Goal: Information Seeking & Learning: Understand process/instructions

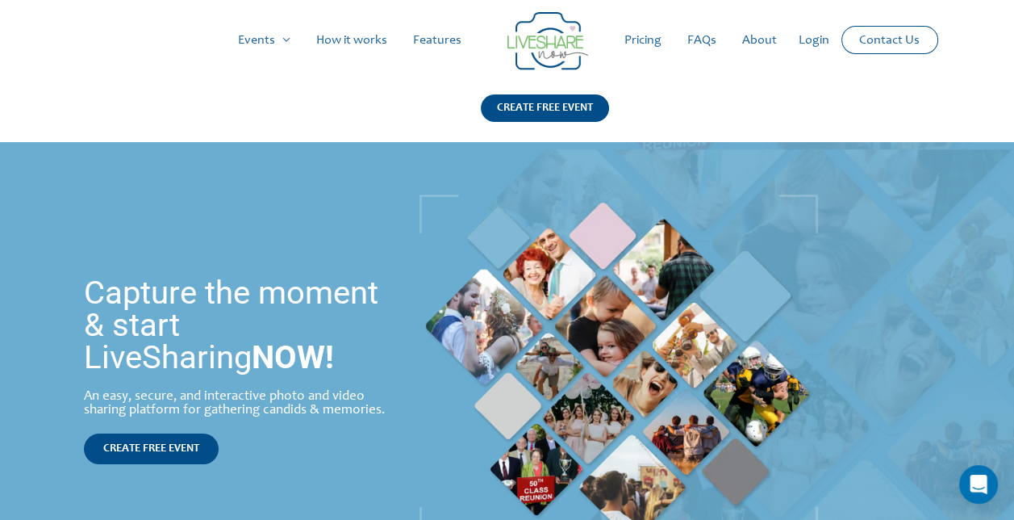
click at [348, 41] on link "How it works" at bounding box center [351, 41] width 97 height 52
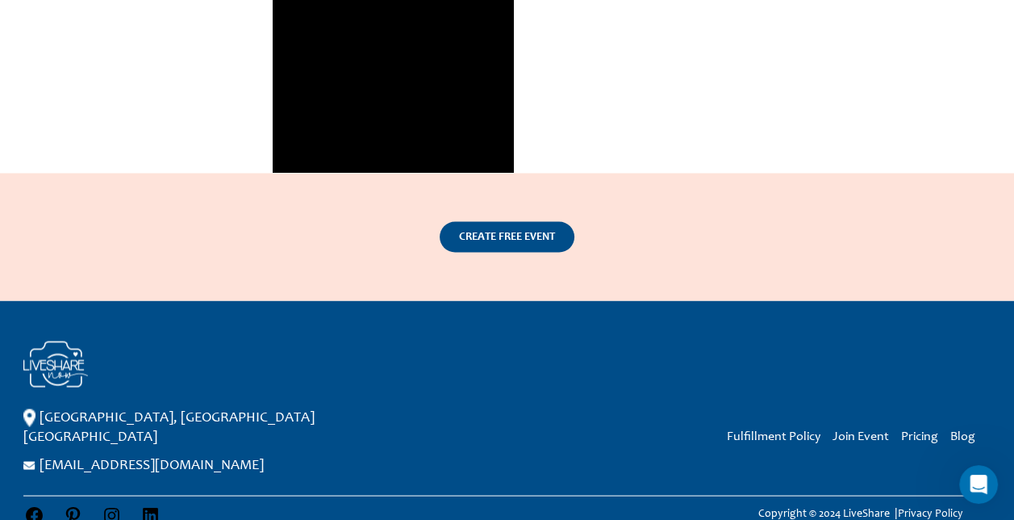
scroll to position [2380, 0]
